Goal: Information Seeking & Learning: Learn about a topic

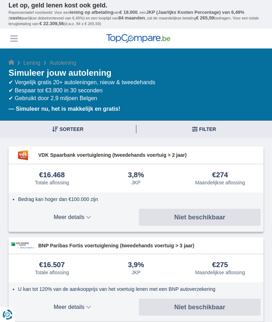
click at [31, 70] on h1 "Simuleer jouw autolening" at bounding box center [136, 72] width 255 height 11
click at [28, 73] on h1 "Simuleer jouw autolening" at bounding box center [136, 72] width 255 height 11
click at [29, 106] on b "— Simuleer nu, het is makkelijk en gratis!" at bounding box center [65, 109] width 112 height 6
click at [18, 34] on button "Menu" at bounding box center [14, 38] width 11 height 11
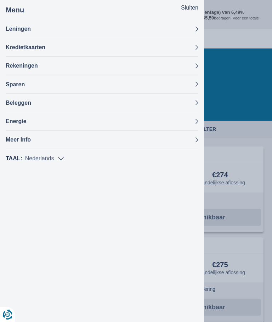
click at [12, 28] on button "Leningen" at bounding box center [102, 29] width 193 height 18
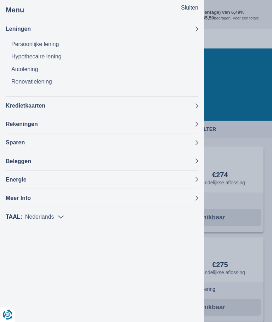
click at [21, 65] on link "Autolening" at bounding box center [104, 69] width 187 height 12
click at [27, 70] on link "Autolening" at bounding box center [104, 69] width 187 height 12
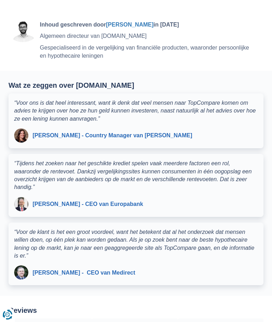
scroll to position [2519, 0]
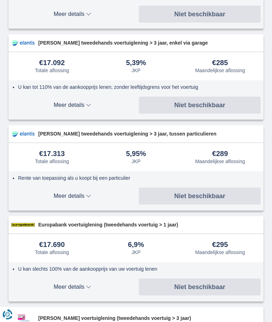
scroll to position [929, 0]
